Goal: Information Seeking & Learning: Understand process/instructions

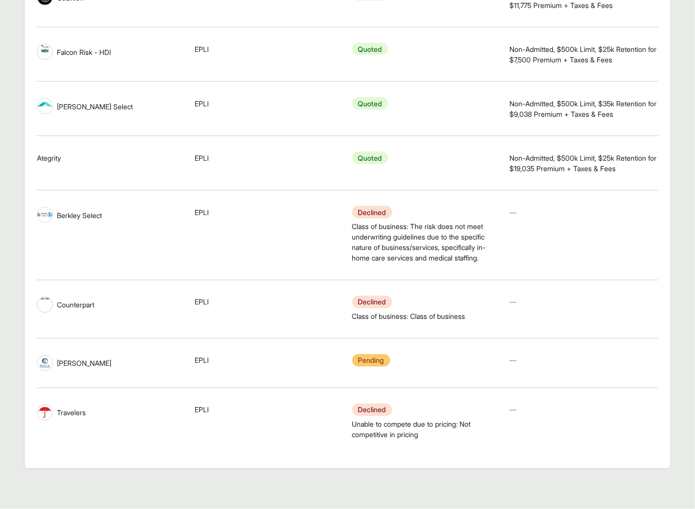
scroll to position [513, 0]
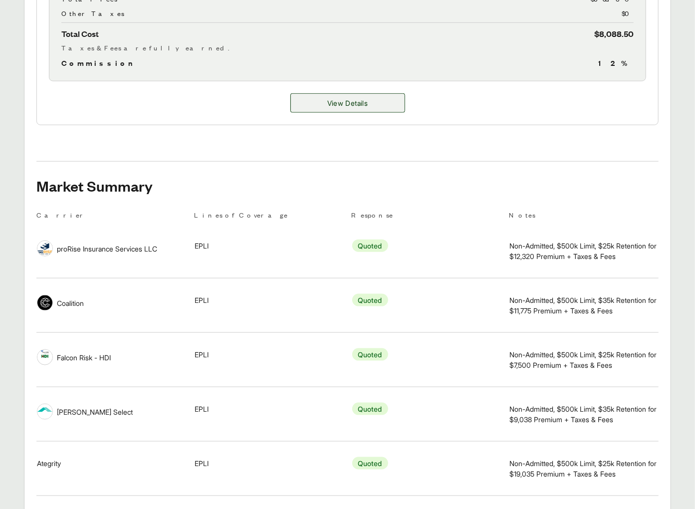
click at [358, 106] on span "View Details" at bounding box center [347, 103] width 40 height 10
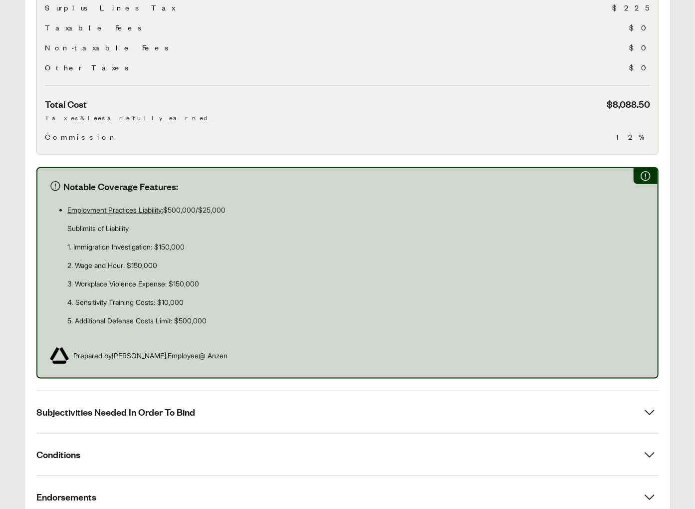
scroll to position [521, 0]
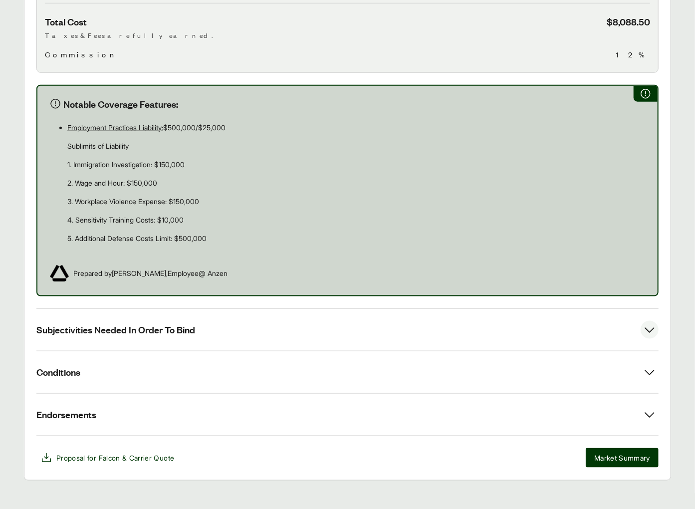
click at [163, 323] on span "Subjectivities Needed In Order To Bind" at bounding box center [115, 329] width 159 height 12
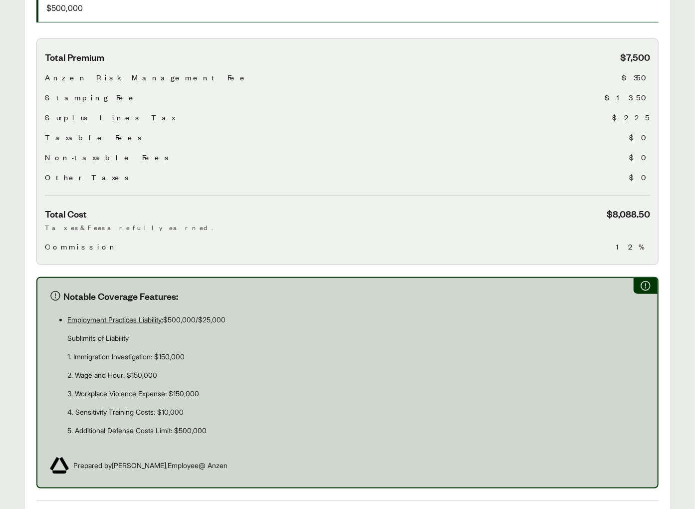
scroll to position [0, 0]
